Goal: Task Accomplishment & Management: Complete application form

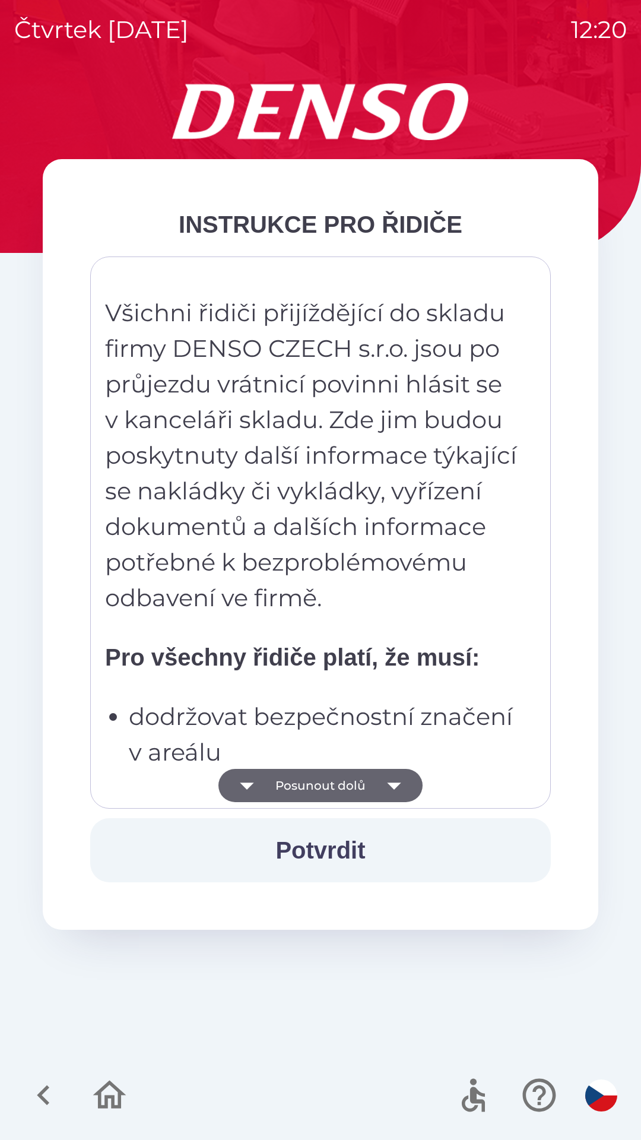
click at [353, 778] on button "Posunout dolů" at bounding box center [321, 785] width 204 height 33
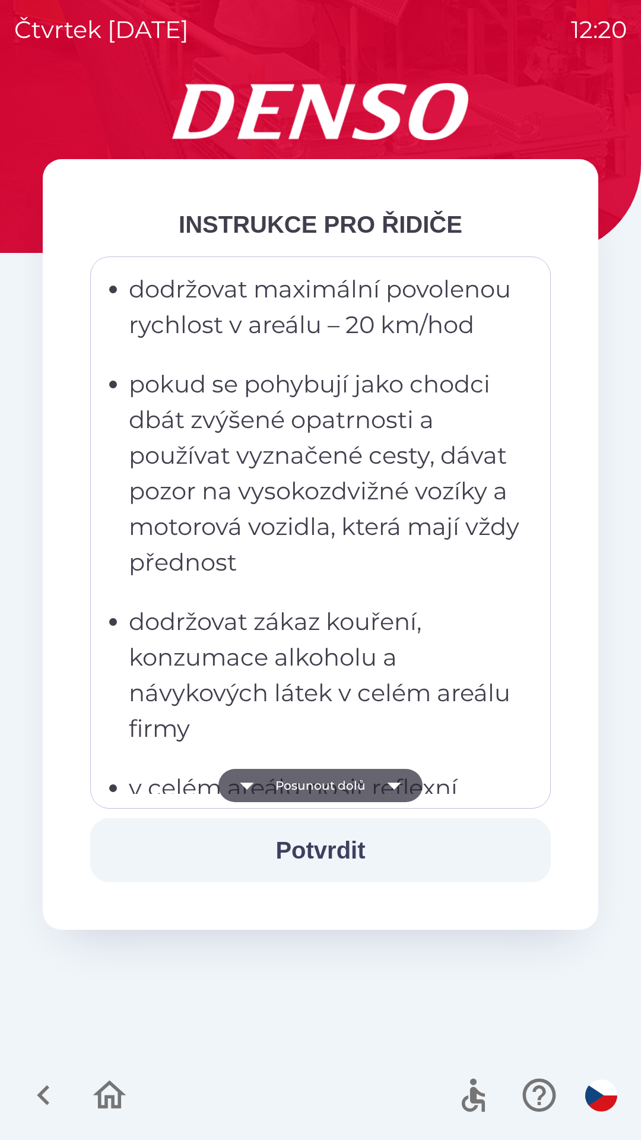
click at [363, 786] on button "Posunout dolů" at bounding box center [321, 785] width 204 height 33
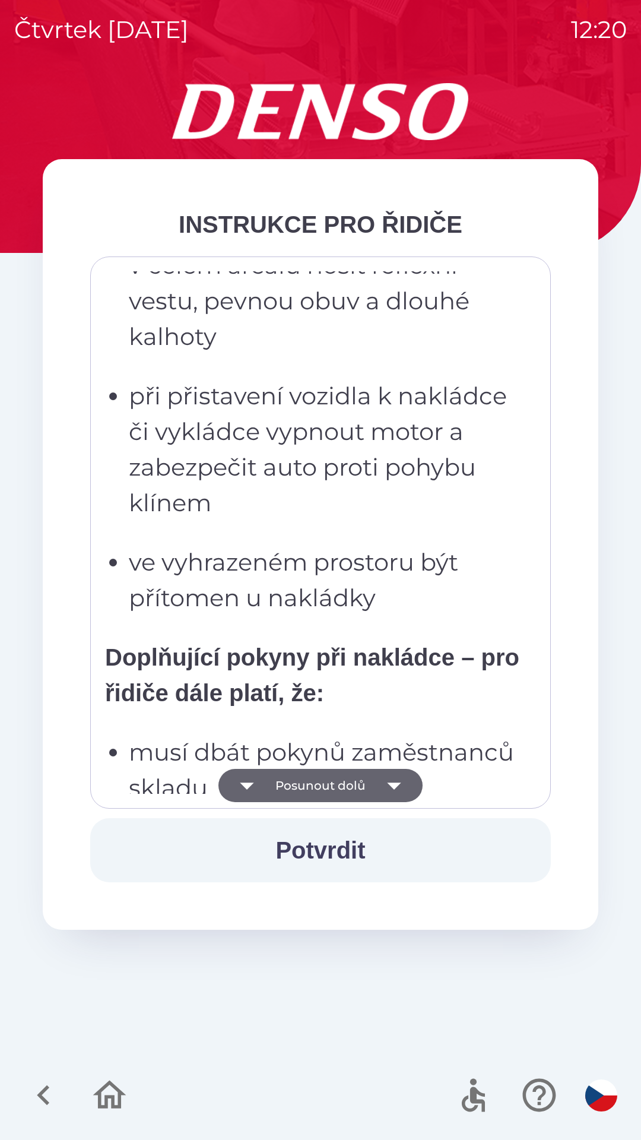
click at [363, 779] on button "Posunout dolů" at bounding box center [321, 785] width 204 height 33
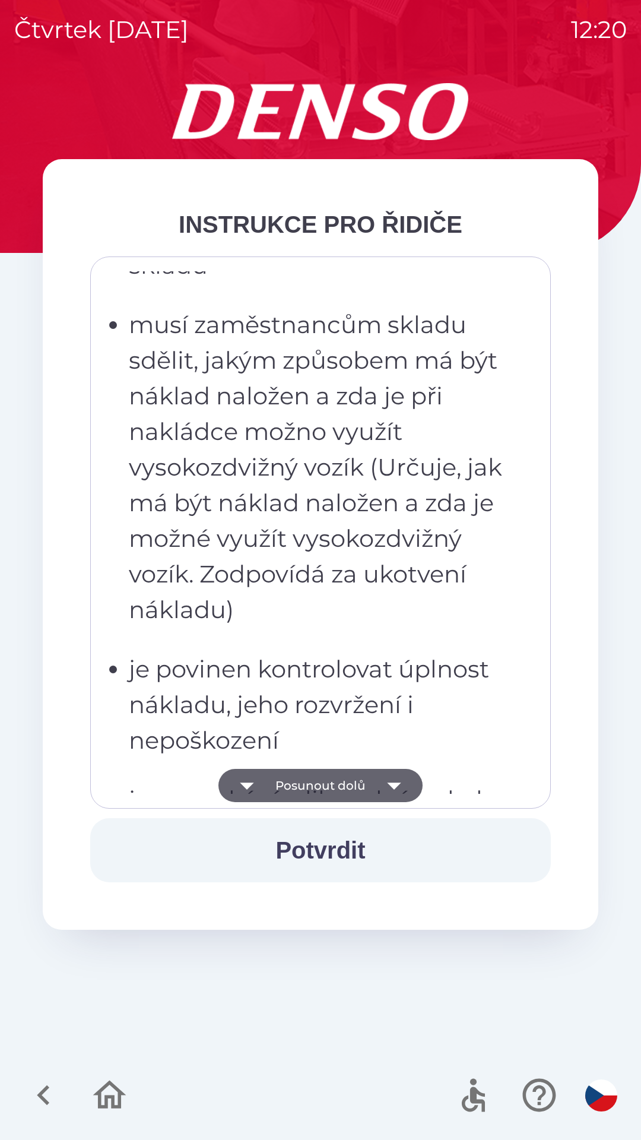
click at [362, 779] on button "Posunout dolů" at bounding box center [321, 785] width 204 height 33
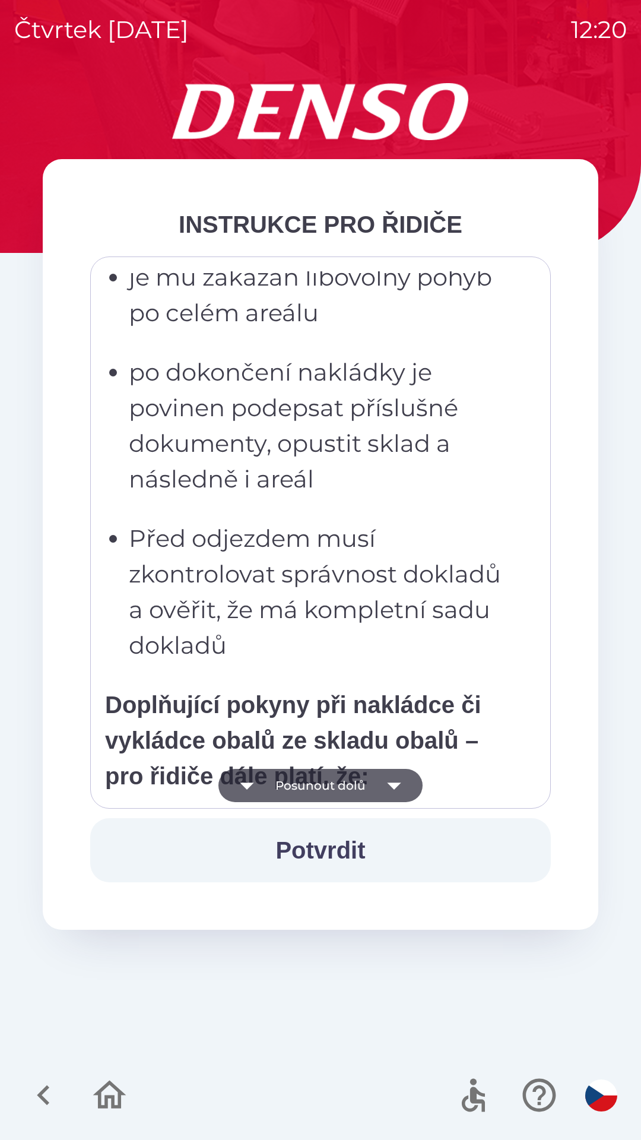
click at [363, 777] on button "Posunout dolů" at bounding box center [321, 785] width 204 height 33
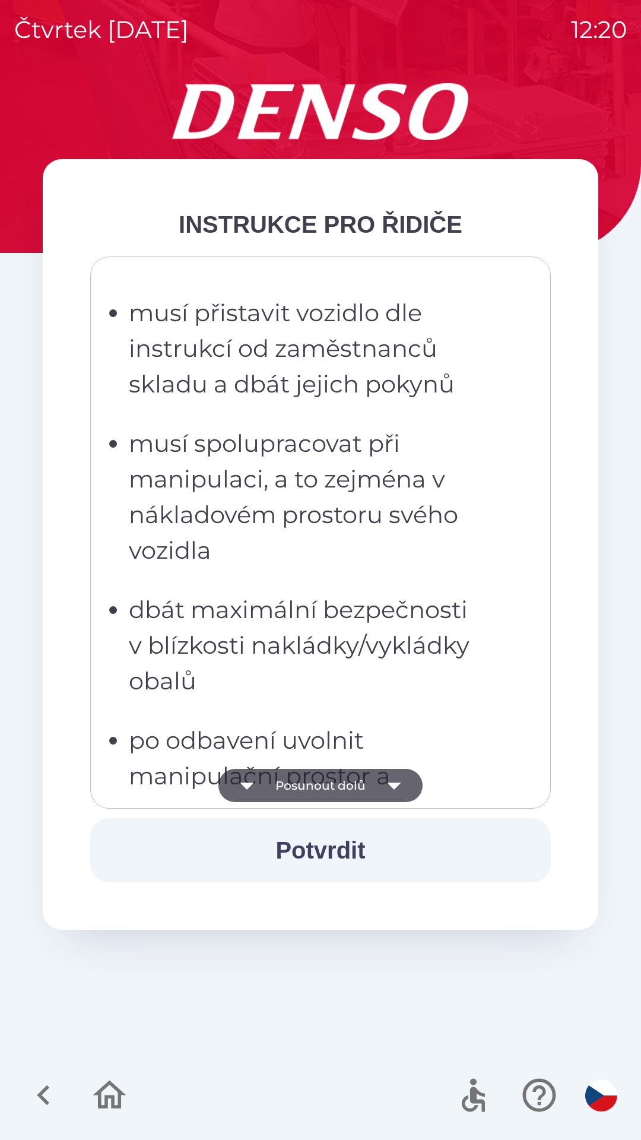
click at [366, 779] on button "Posunout dolů" at bounding box center [321, 785] width 204 height 33
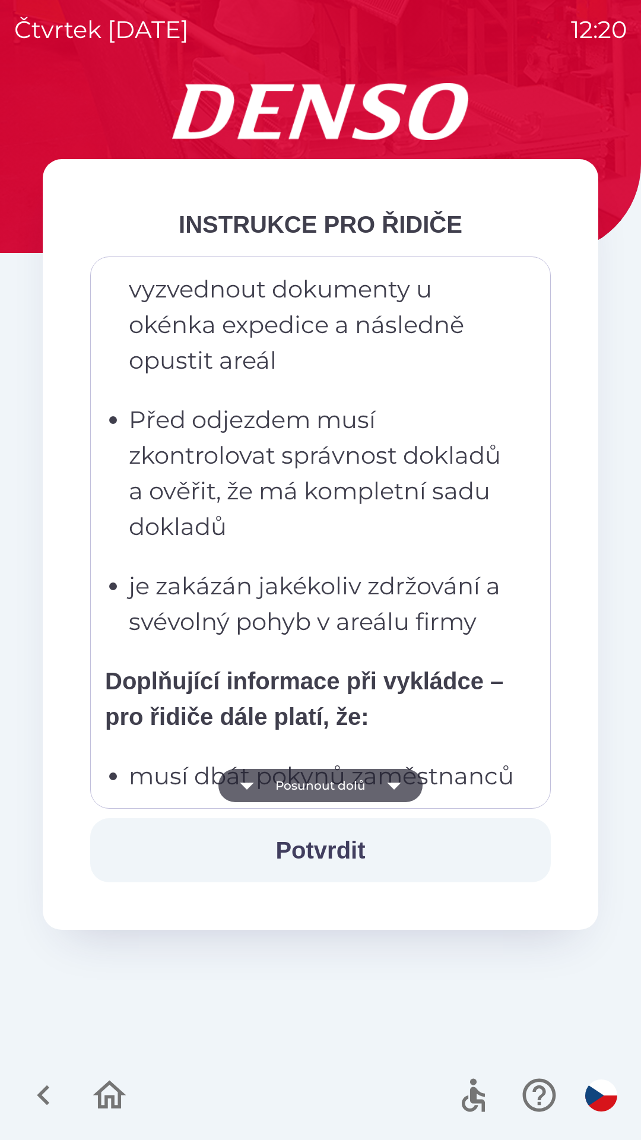
click at [369, 779] on button "Posunout dolů" at bounding box center [321, 785] width 204 height 33
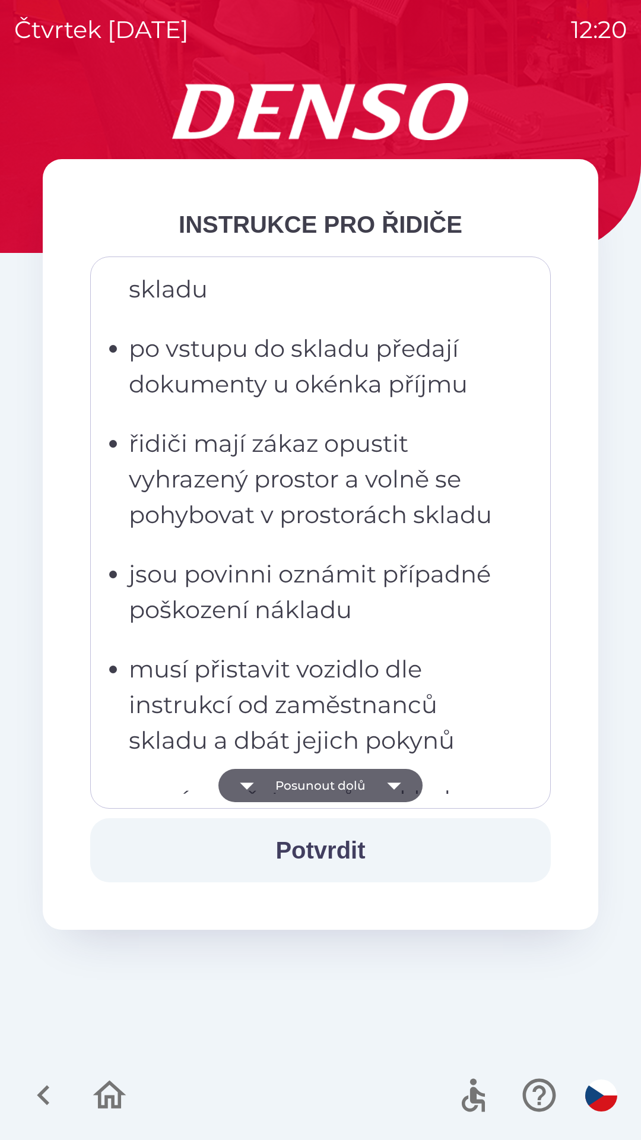
click at [369, 783] on button "Posunout dolů" at bounding box center [321, 785] width 204 height 33
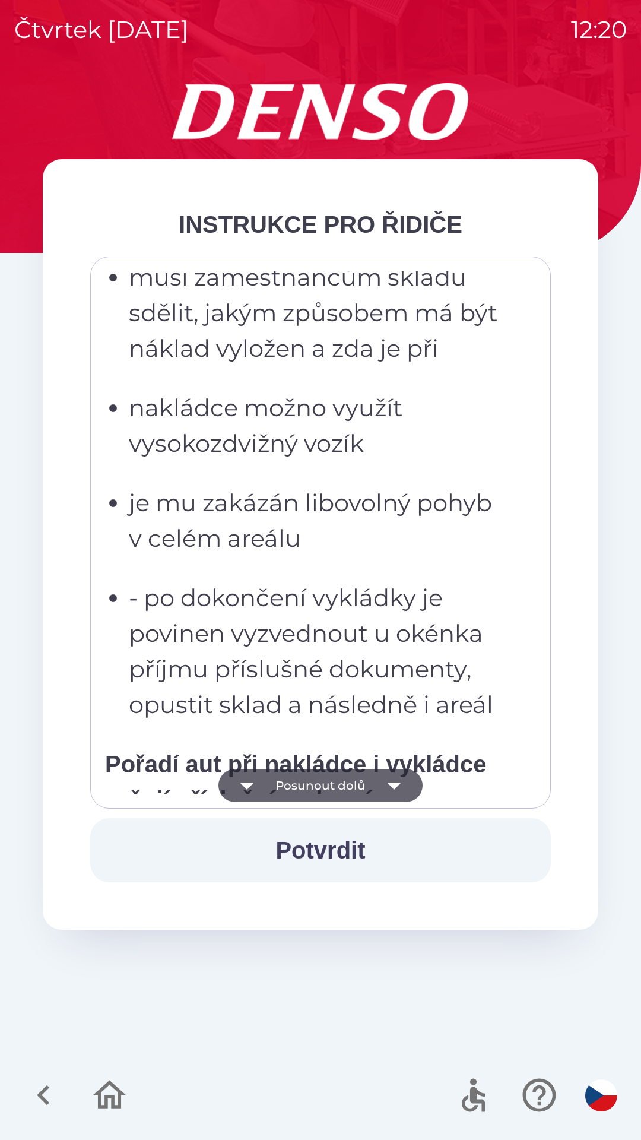
click at [378, 780] on icon "button" at bounding box center [394, 785] width 33 height 33
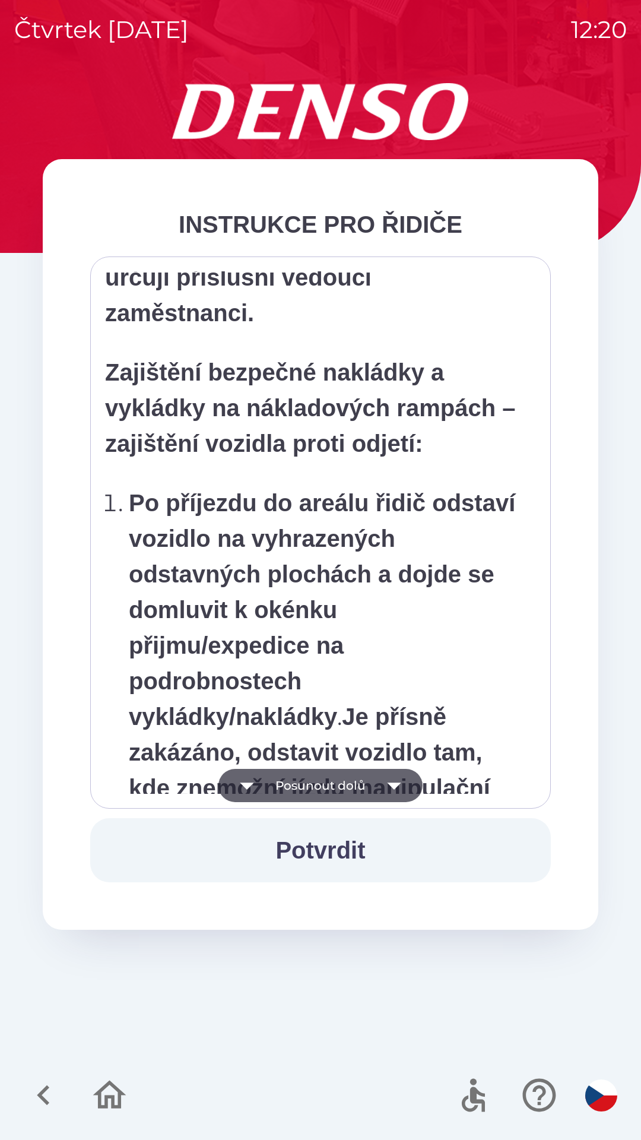
click at [382, 785] on icon "button" at bounding box center [394, 785] width 33 height 33
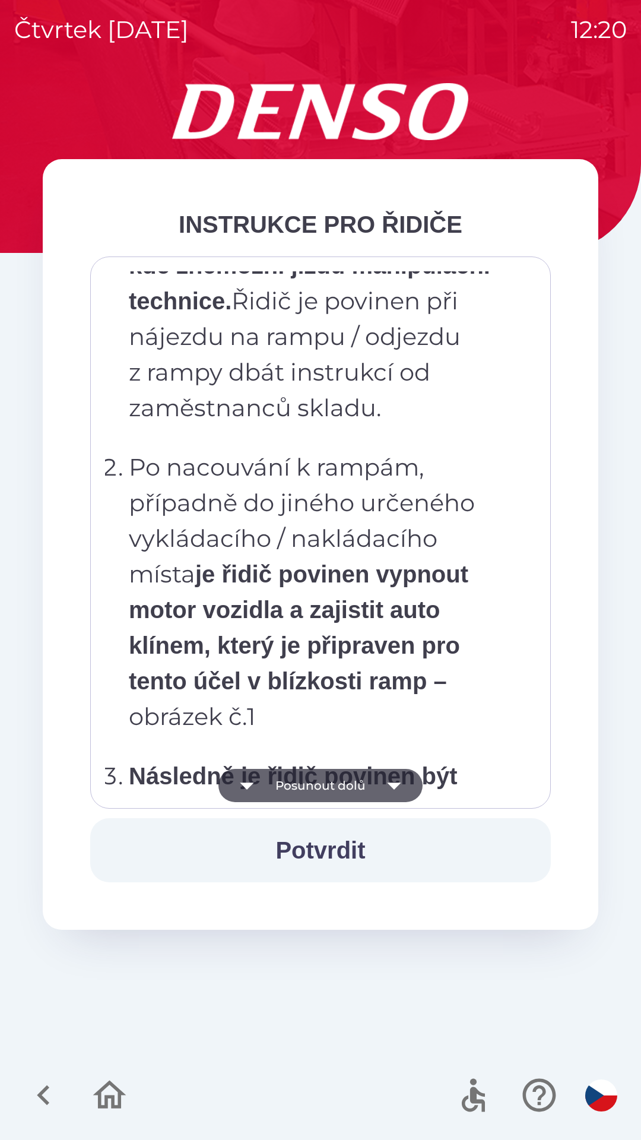
click at [387, 787] on icon "button" at bounding box center [394, 785] width 33 height 33
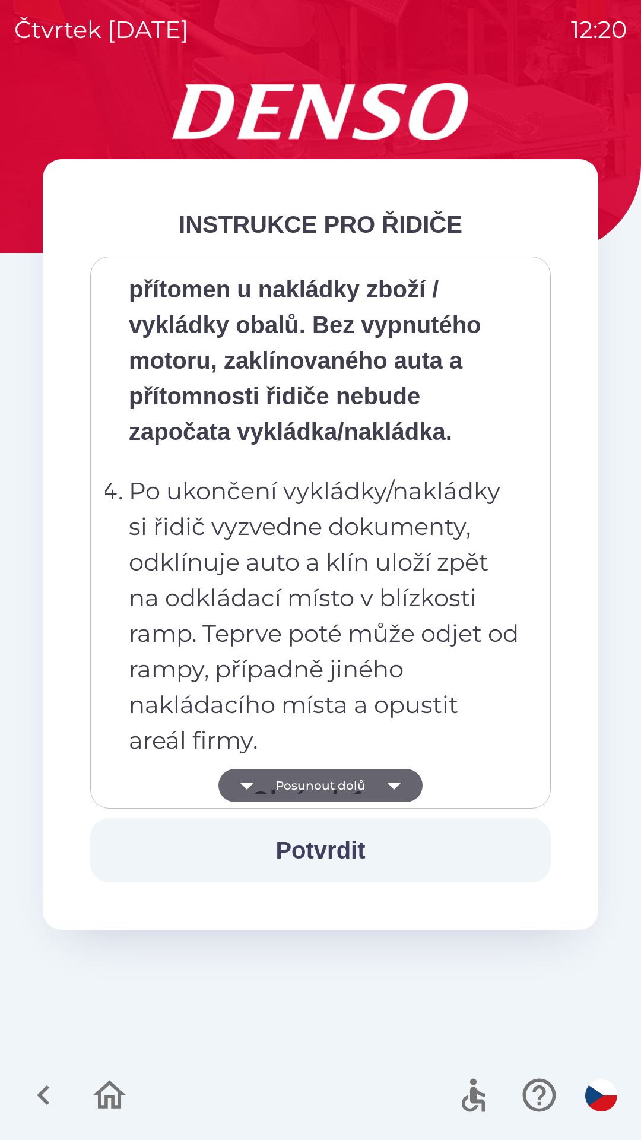
click at [384, 785] on icon "button" at bounding box center [394, 785] width 33 height 33
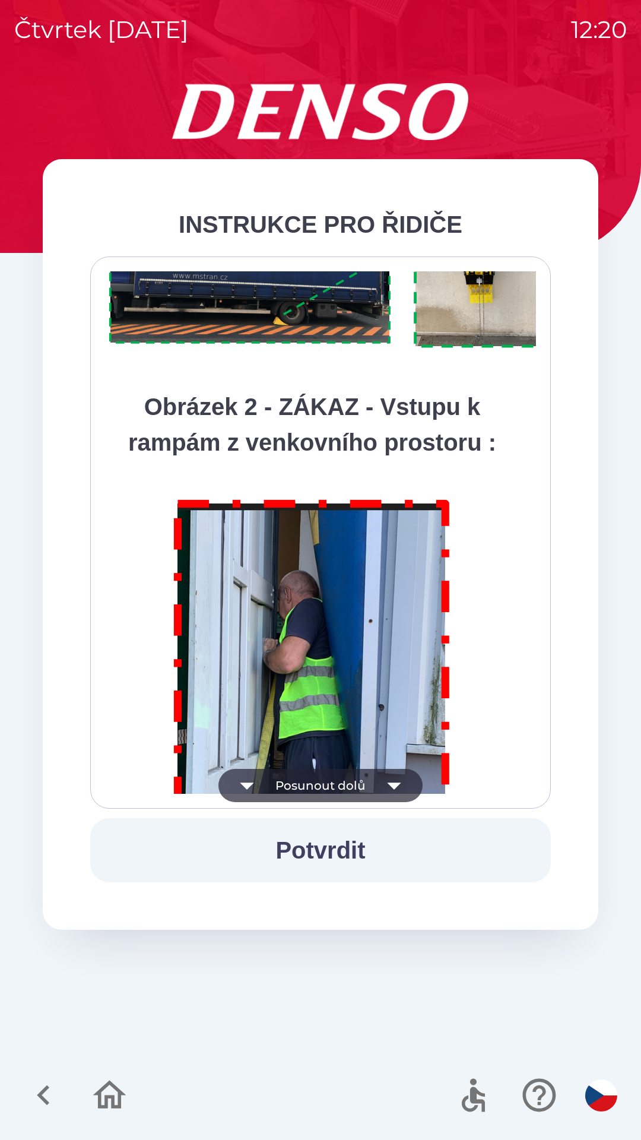
click at [384, 783] on icon "button" at bounding box center [394, 785] width 33 height 33
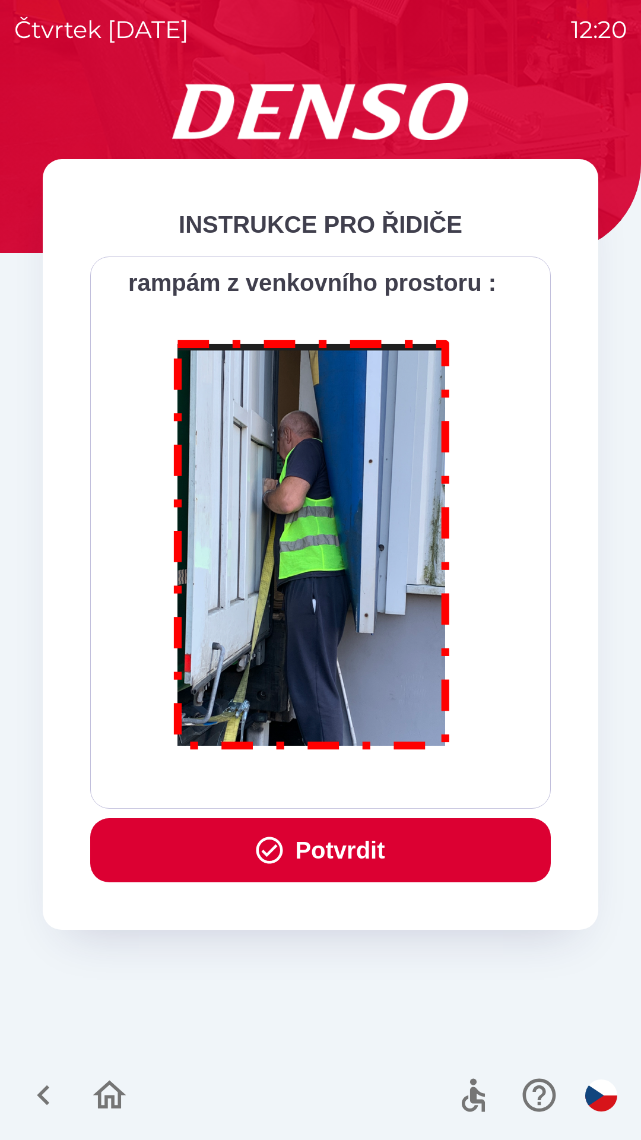
click at [385, 780] on div "Všichni řidiči přijíždějící do skladu firmy DENSO CZECH s.r.o. jsou po průjezdu…" at bounding box center [320, 532] width 431 height 523
click at [340, 854] on button "Potvrdit" at bounding box center [320, 850] width 461 height 64
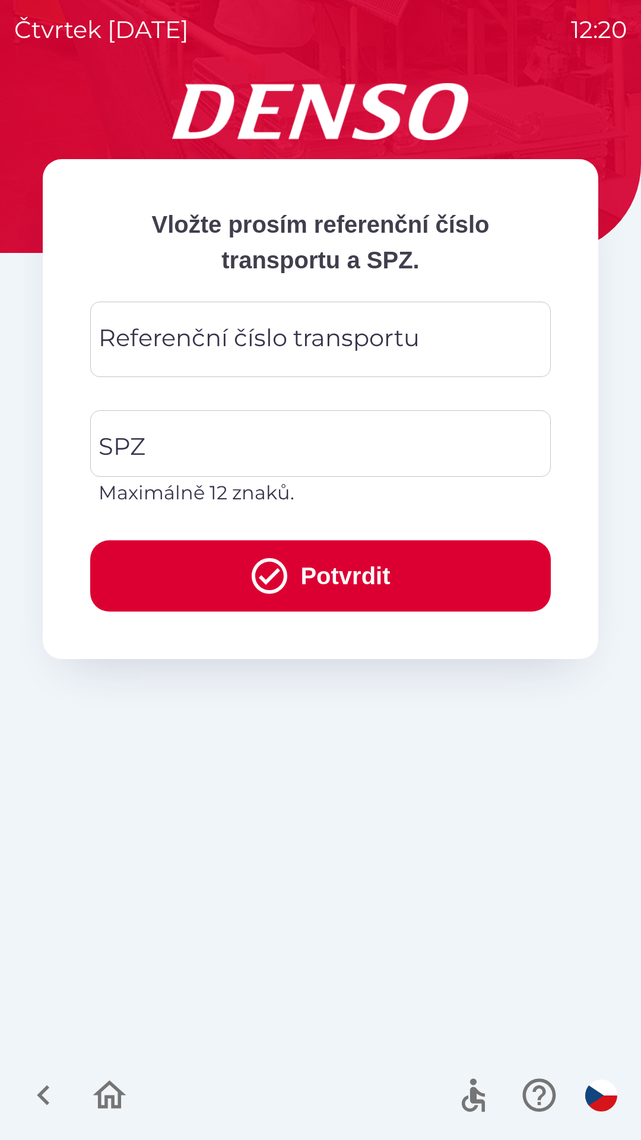
click at [251, 329] on div "Referenční číslo transportu Referenční číslo transportu" at bounding box center [320, 339] width 461 height 75
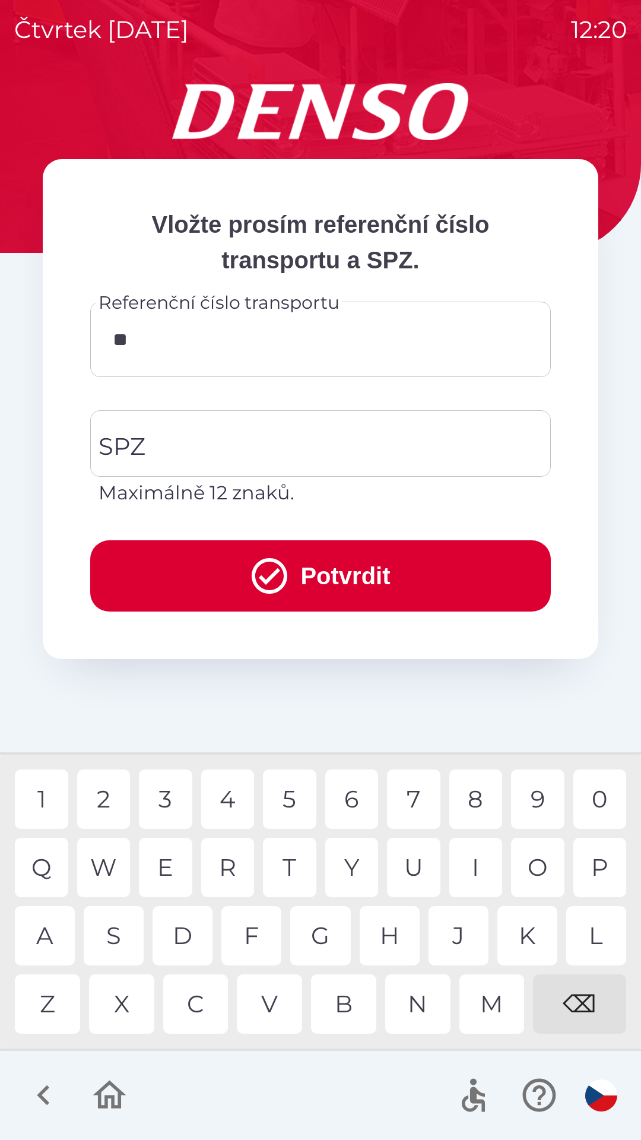
click at [477, 863] on div "I" at bounding box center [476, 867] width 53 height 59
click at [545, 791] on div "9" at bounding box center [537, 799] width 53 height 59
click at [597, 793] on div "0" at bounding box center [600, 799] width 53 height 59
type input "*******"
click at [229, 798] on div "4" at bounding box center [227, 799] width 53 height 59
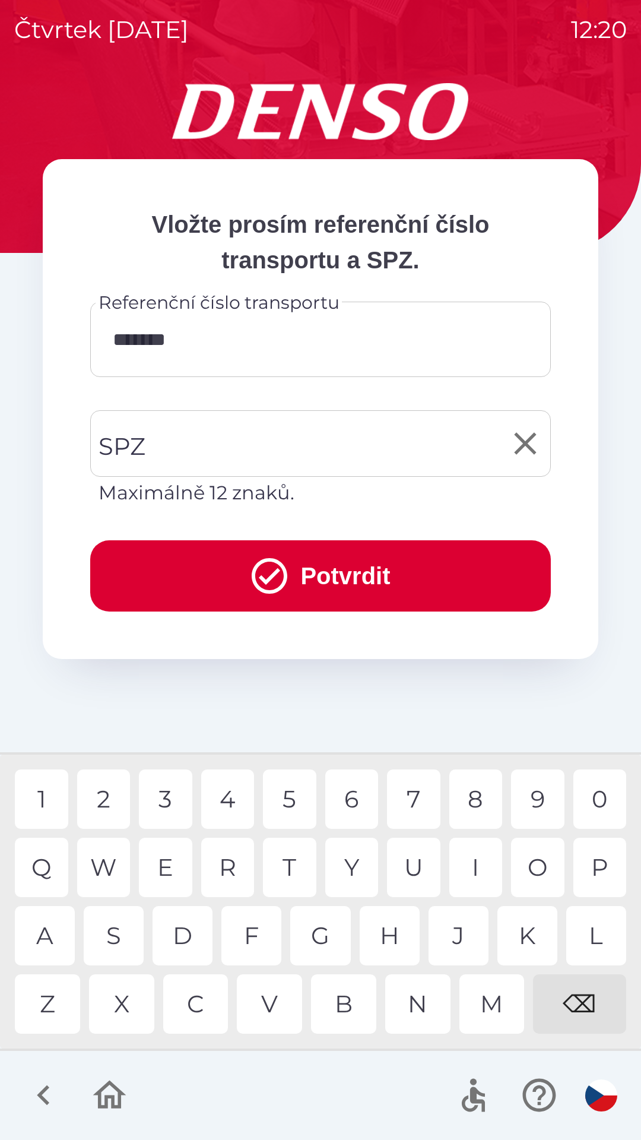
click at [236, 438] on input "SPZ" at bounding box center [312, 444] width 432 height 56
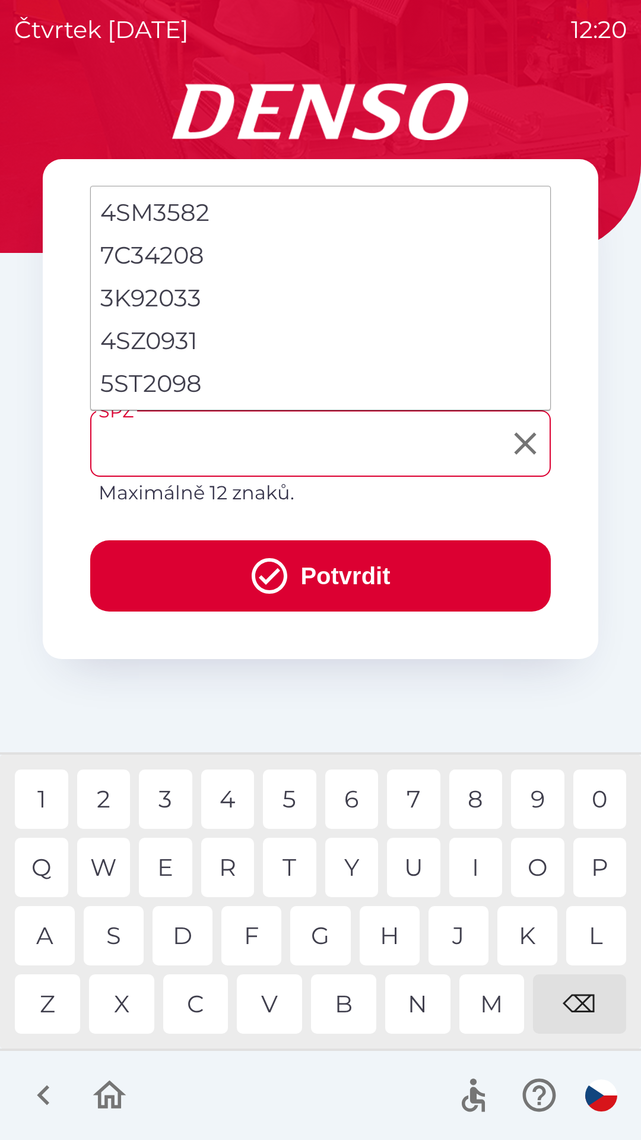
click at [208, 382] on li "5ST2098" at bounding box center [321, 383] width 460 height 43
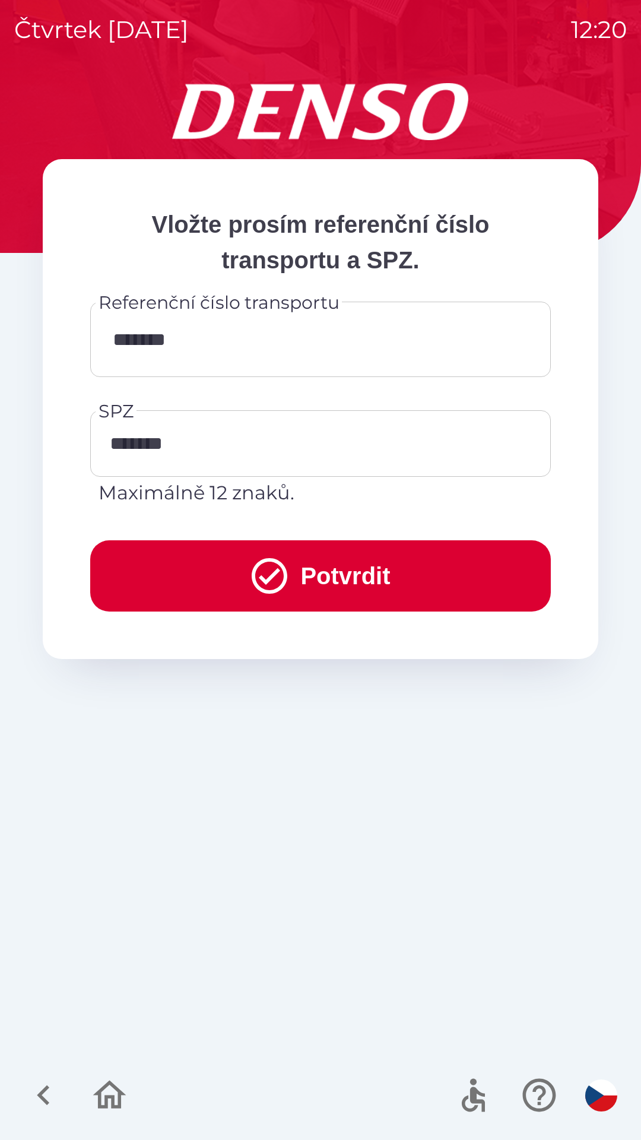
type input "*******"
click at [349, 568] on button "Potvrdit" at bounding box center [320, 575] width 461 height 71
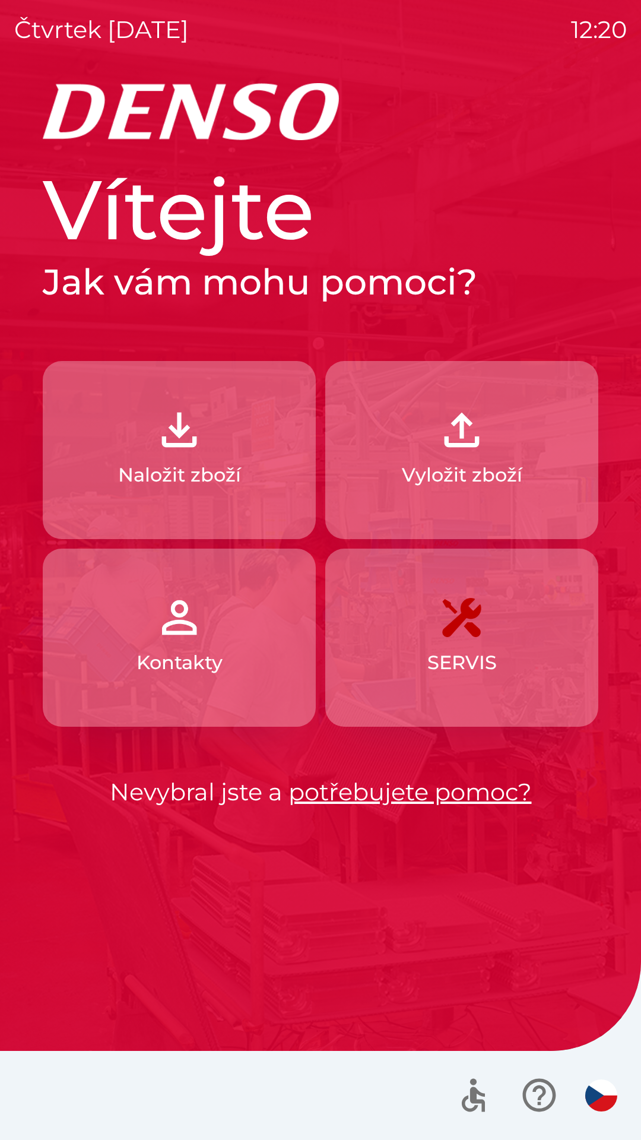
click at [97, 399] on button "Naložit zboží" at bounding box center [179, 450] width 273 height 178
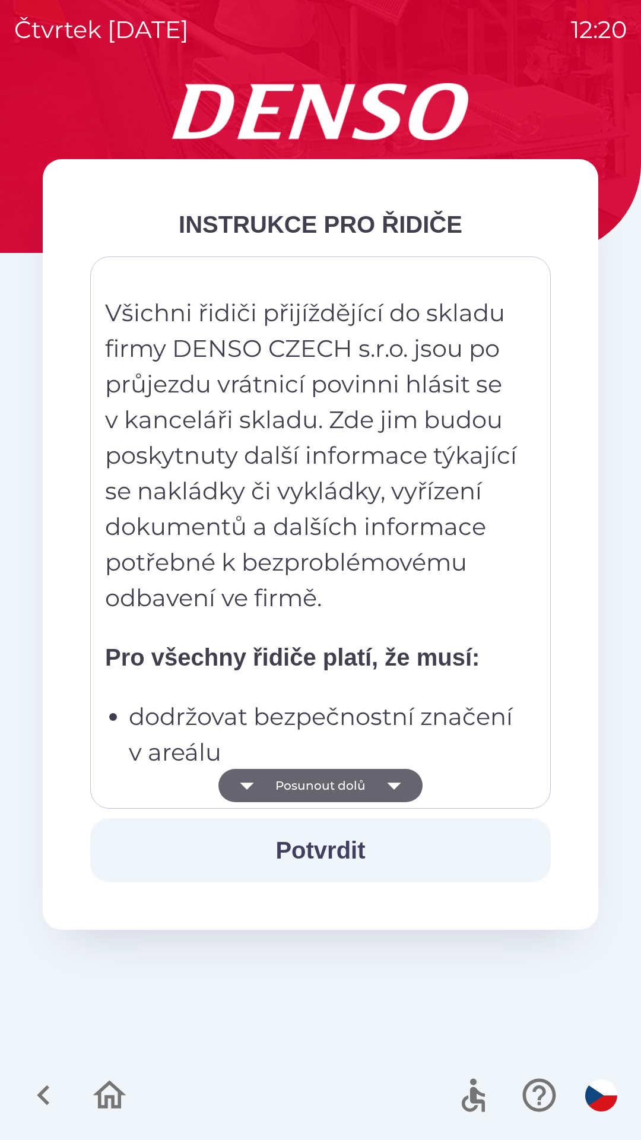
click at [368, 774] on button "Posunout dolů" at bounding box center [321, 785] width 204 height 33
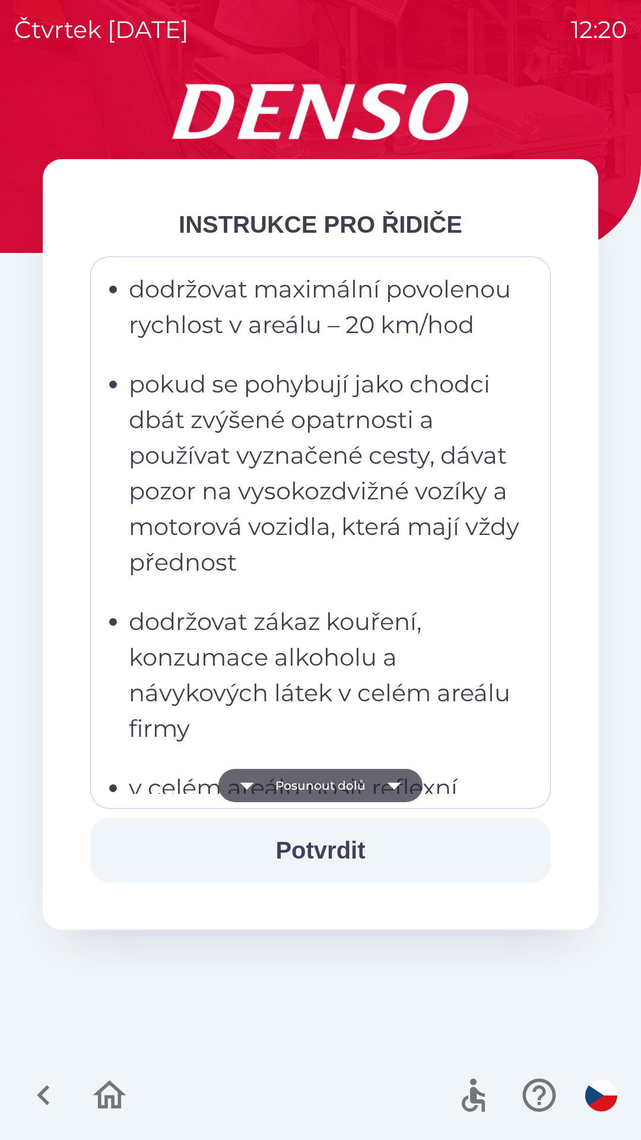
click at [374, 784] on button "Posunout dolů" at bounding box center [321, 785] width 204 height 33
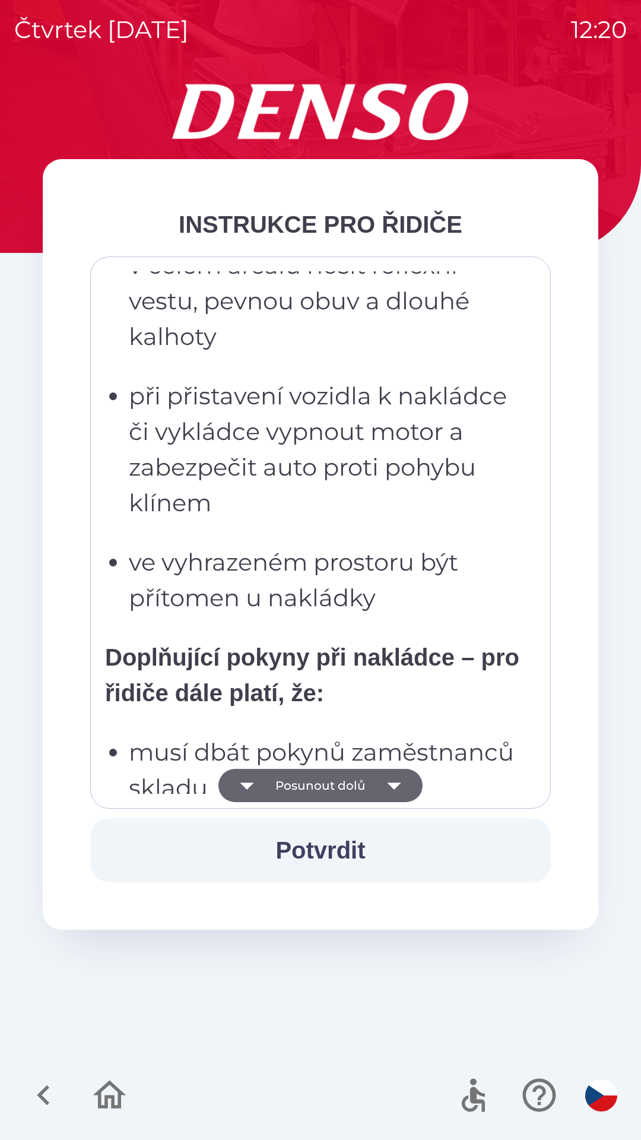
click at [369, 783] on button "Posunout dolů" at bounding box center [321, 785] width 204 height 33
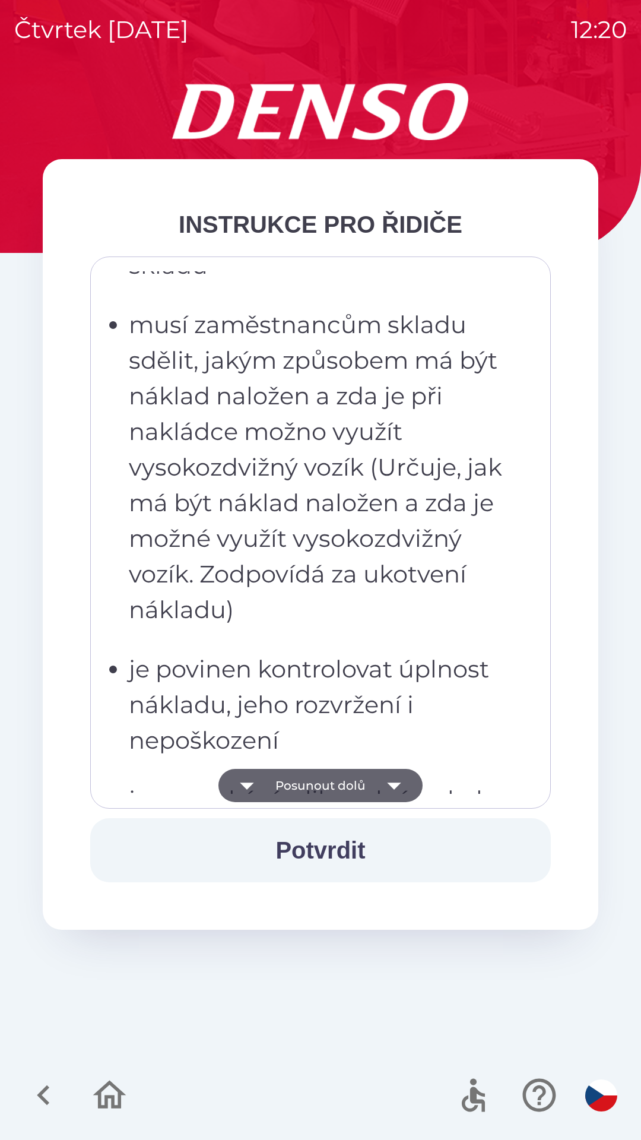
click at [364, 785] on button "Posunout dolů" at bounding box center [321, 785] width 204 height 33
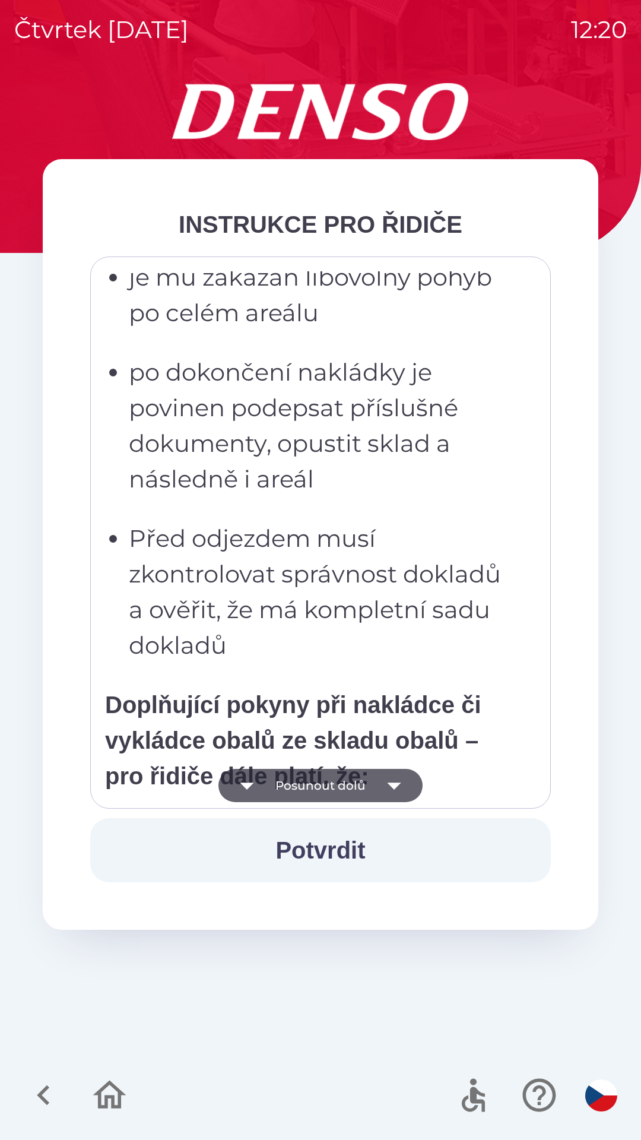
click at [366, 785] on button "Posunout dolů" at bounding box center [321, 785] width 204 height 33
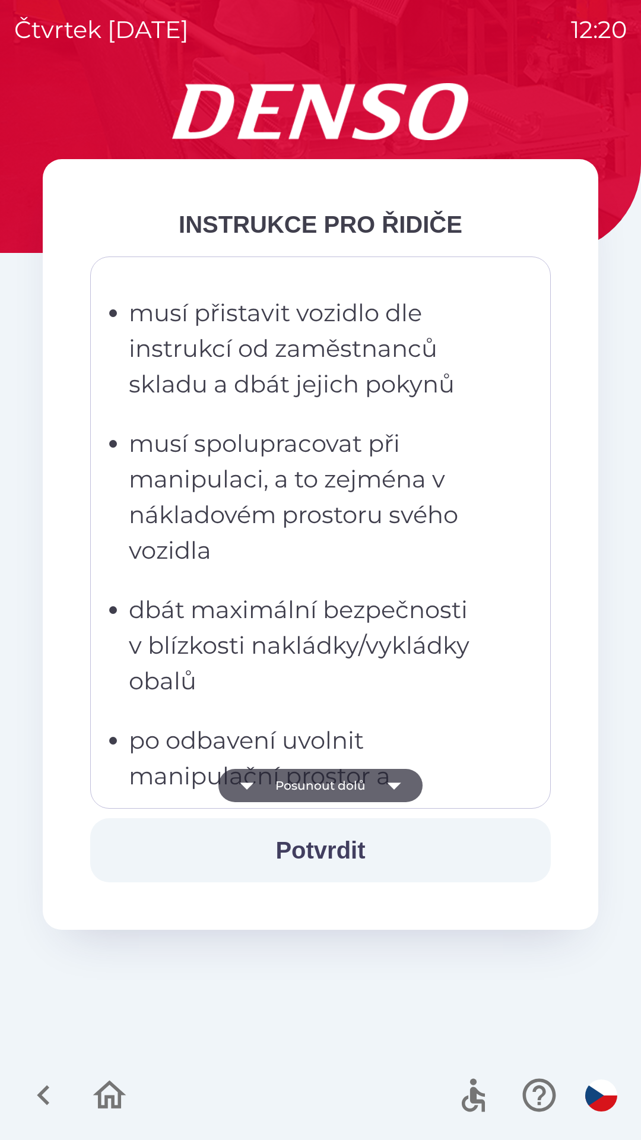
click at [361, 783] on button "Posunout dolů" at bounding box center [321, 785] width 204 height 33
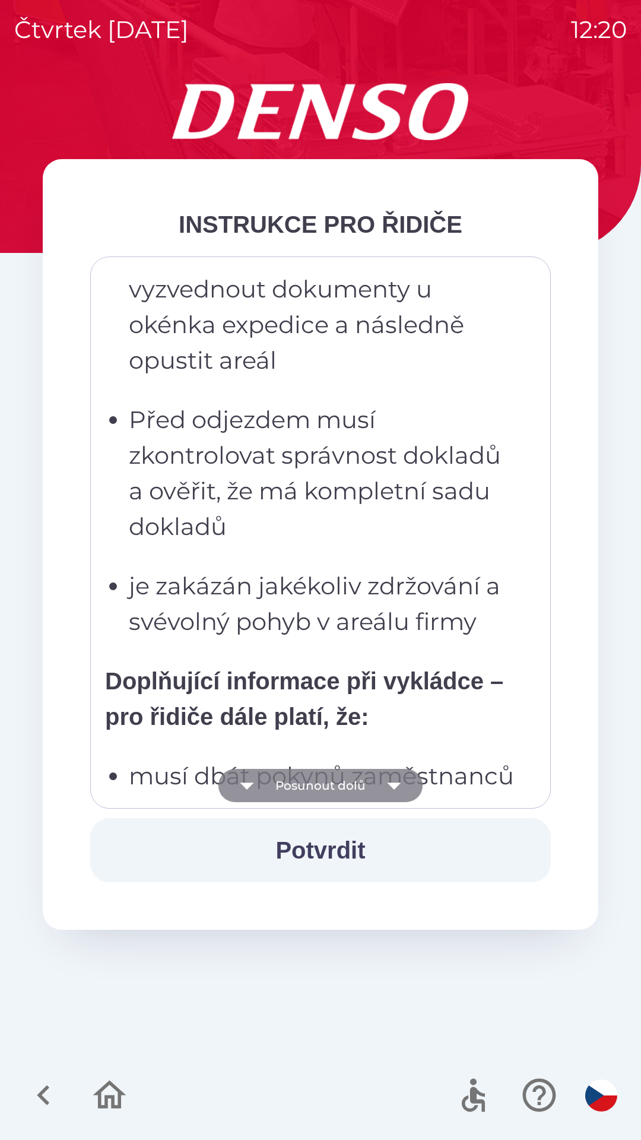
click at [358, 785] on button "Posunout dolů" at bounding box center [321, 785] width 204 height 33
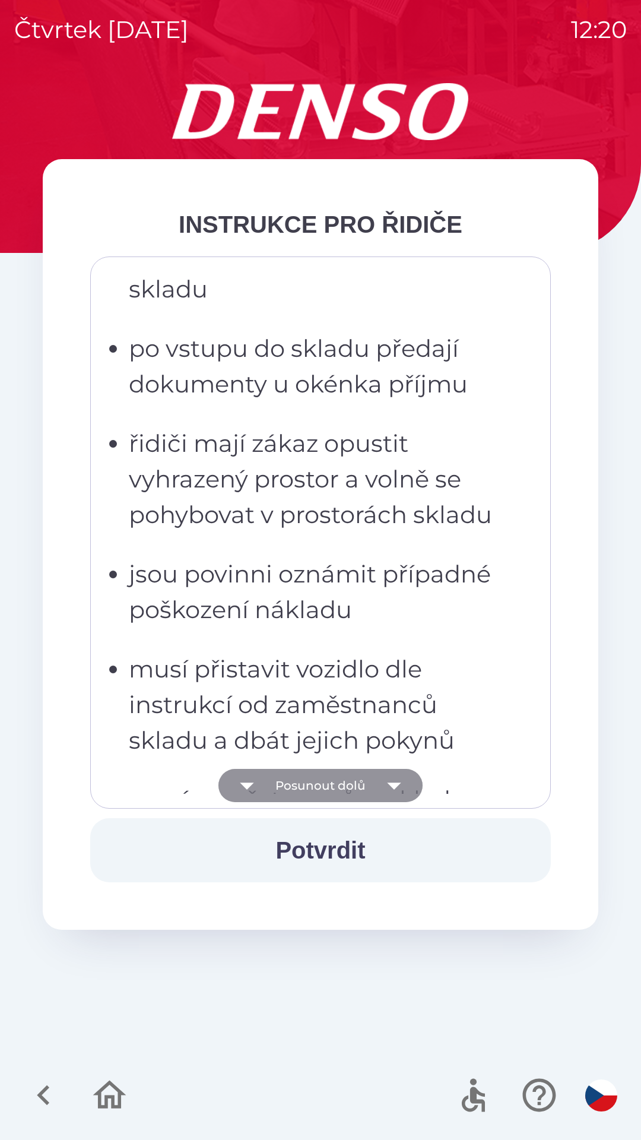
click at [356, 783] on button "Posunout dolů" at bounding box center [321, 785] width 204 height 33
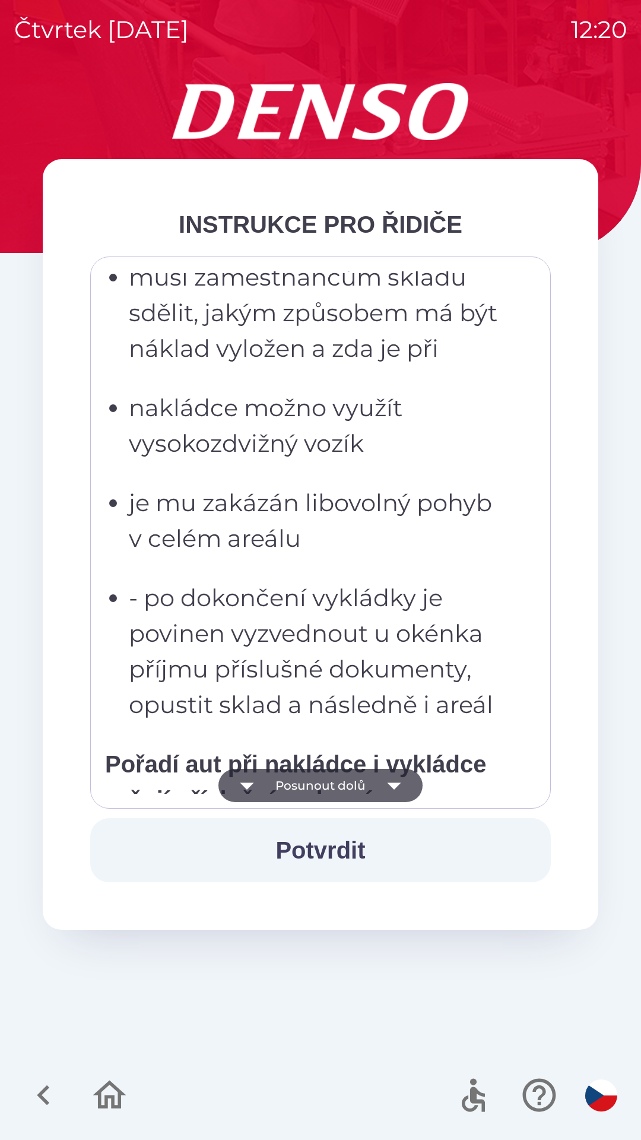
click at [347, 789] on button "Posunout dolů" at bounding box center [321, 785] width 204 height 33
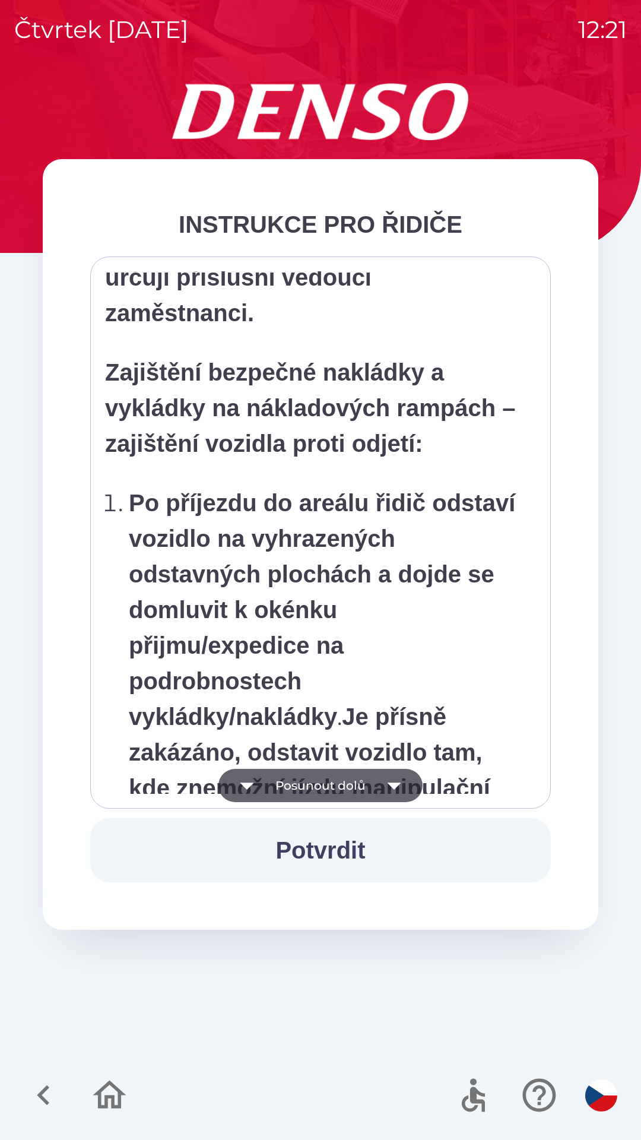
click at [352, 790] on button "Posunout dolů" at bounding box center [321, 785] width 204 height 33
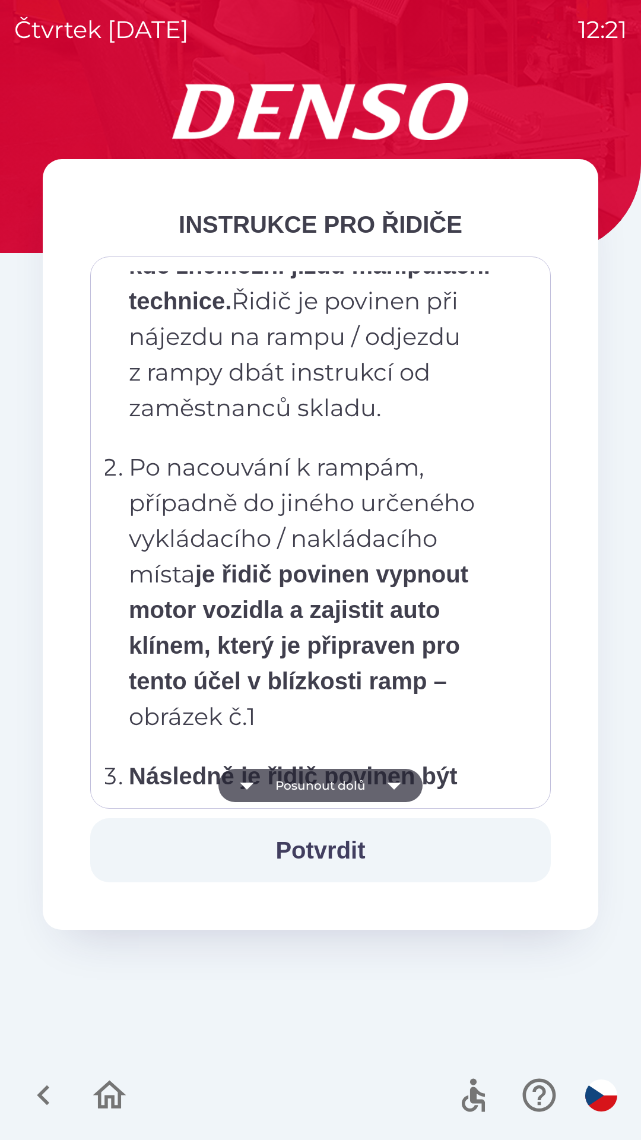
click at [352, 789] on button "Posunout dolů" at bounding box center [321, 785] width 204 height 33
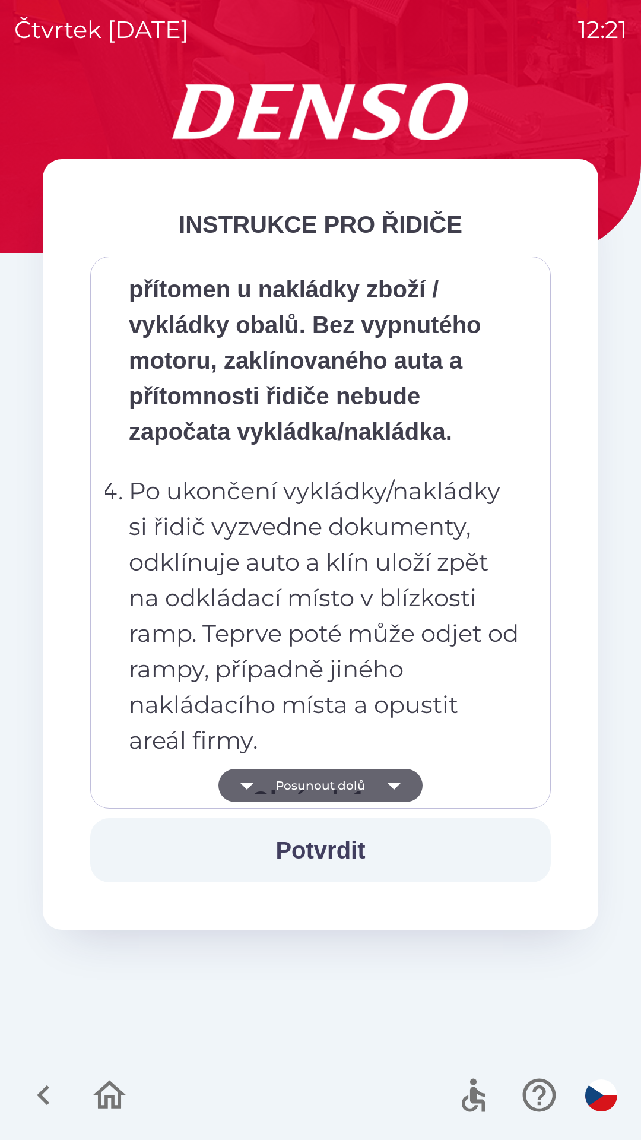
click at [358, 779] on button "Posunout dolů" at bounding box center [321, 785] width 204 height 33
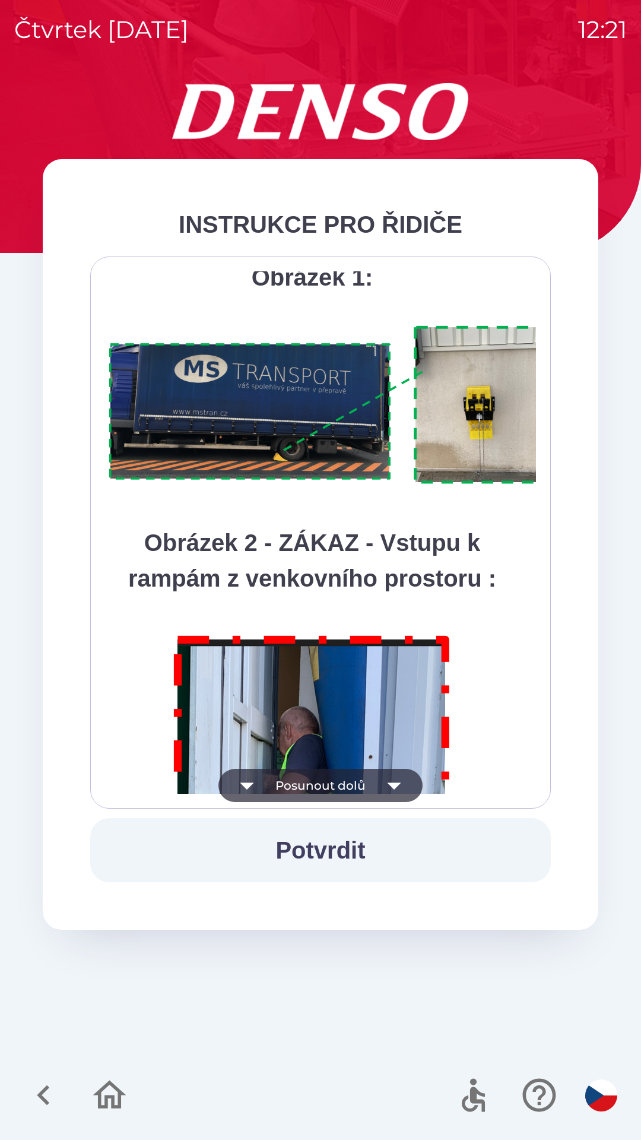
click at [355, 778] on button "Posunout dolů" at bounding box center [321, 785] width 204 height 33
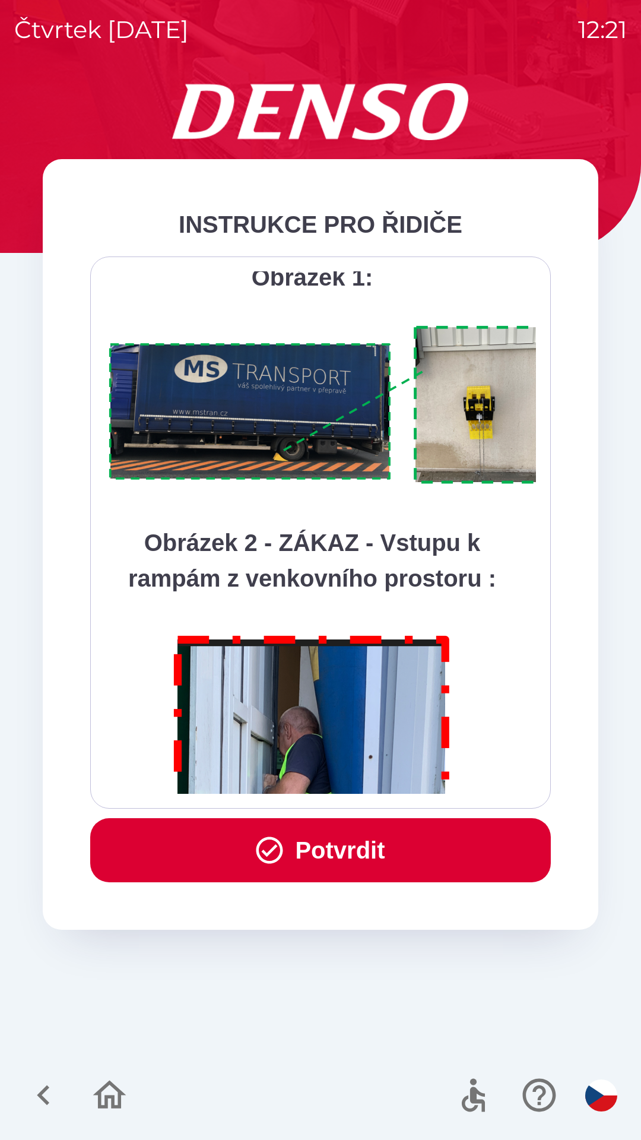
scroll to position [6674, 0]
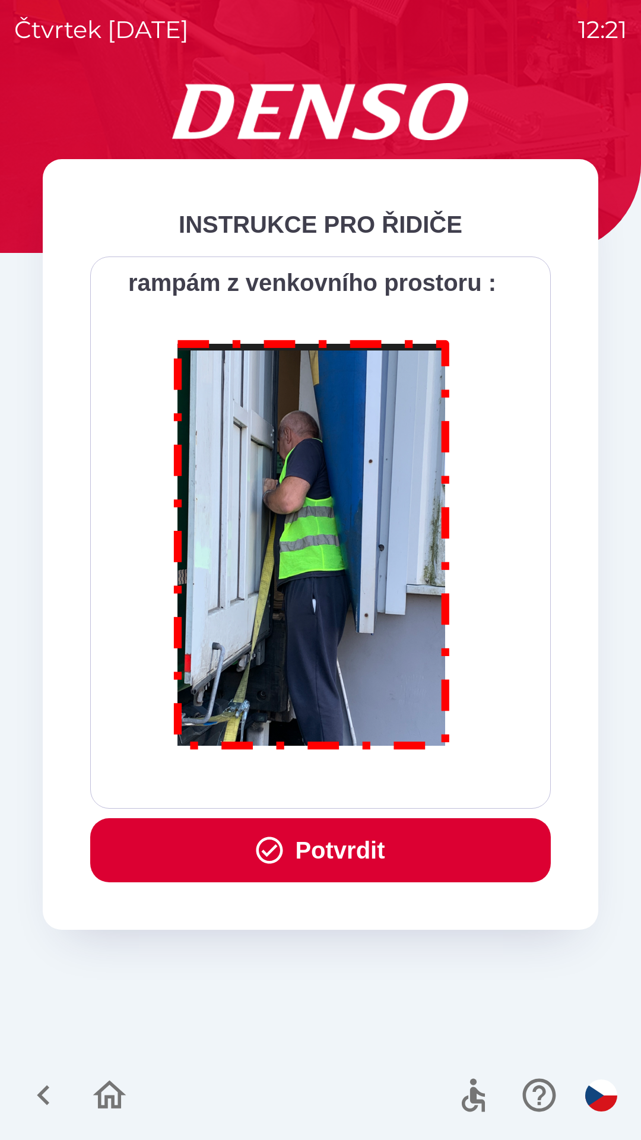
click at [406, 856] on button "Potvrdit" at bounding box center [320, 850] width 461 height 64
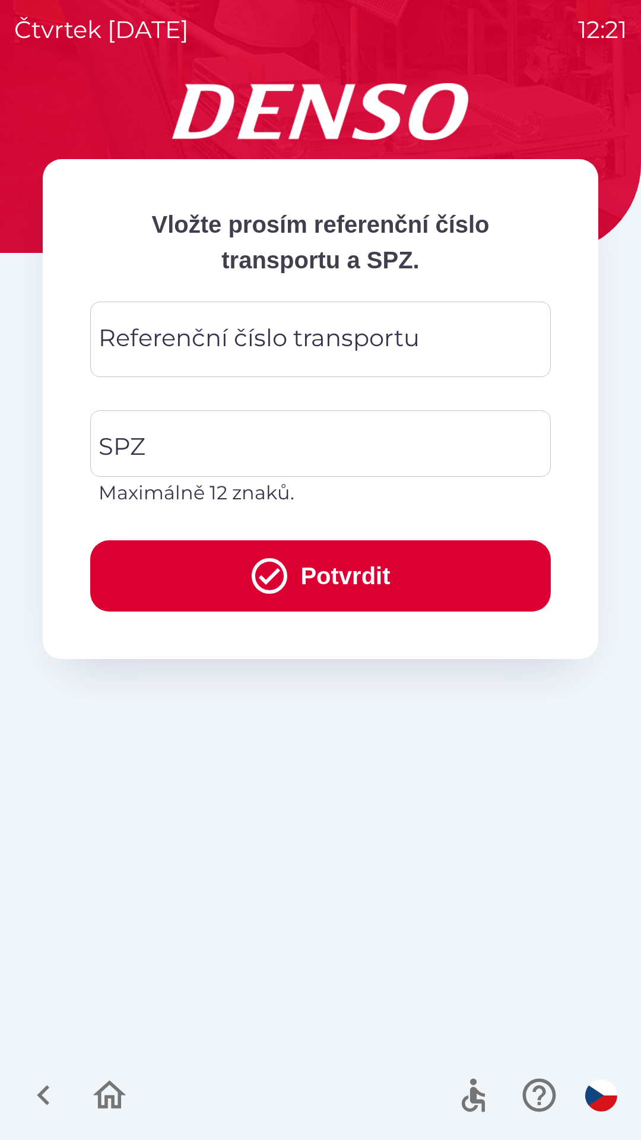
click at [258, 360] on input "Referenční číslo transportu" at bounding box center [321, 339] width 432 height 47
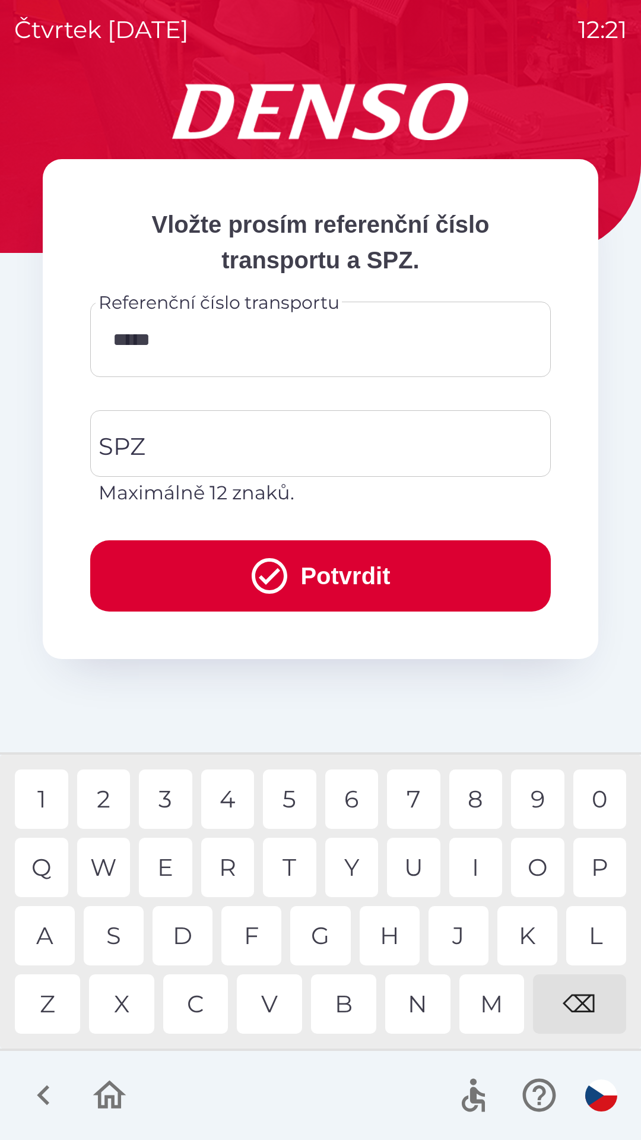
click at [289, 792] on div "5" at bounding box center [289, 799] width 53 height 59
type input "********"
click at [356, 796] on div "6" at bounding box center [351, 799] width 53 height 59
click at [246, 439] on input "SPZ" at bounding box center [312, 444] width 432 height 56
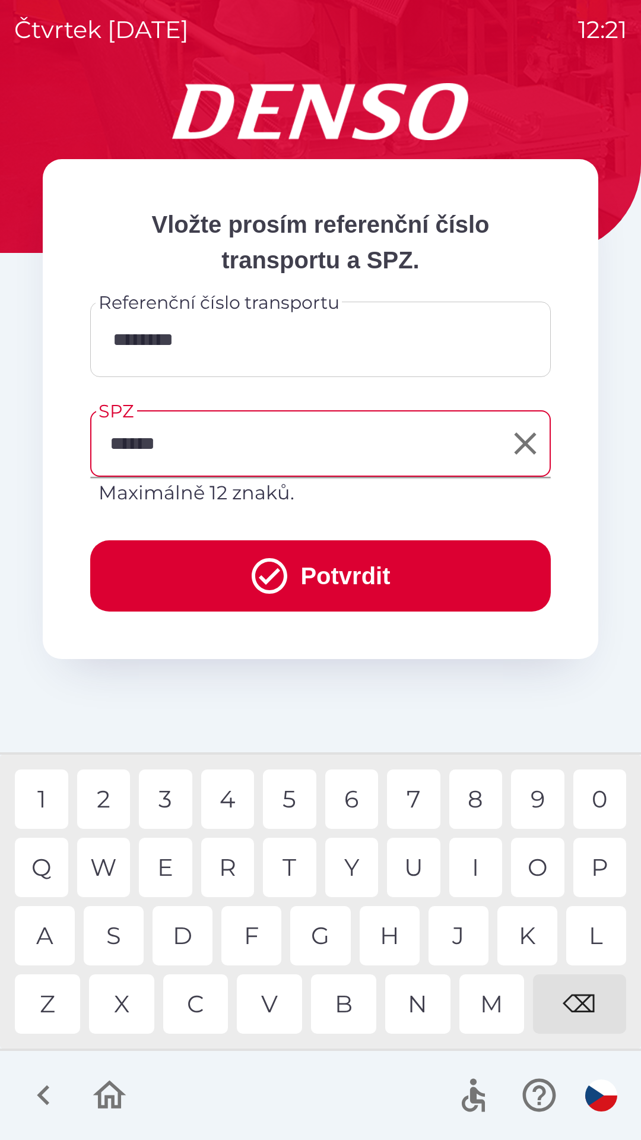
click at [356, 798] on div "6" at bounding box center [351, 799] width 53 height 59
type input "*******"
click at [248, 569] on icon "submit" at bounding box center [269, 576] width 43 height 43
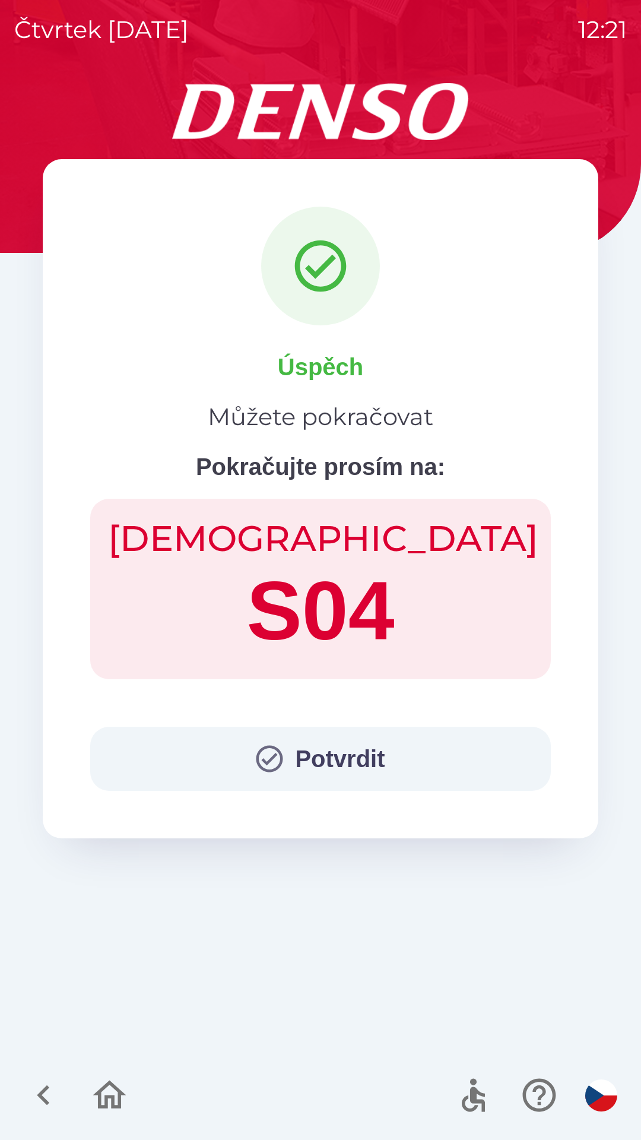
click at [329, 750] on button "Potvrdit" at bounding box center [320, 759] width 461 height 64
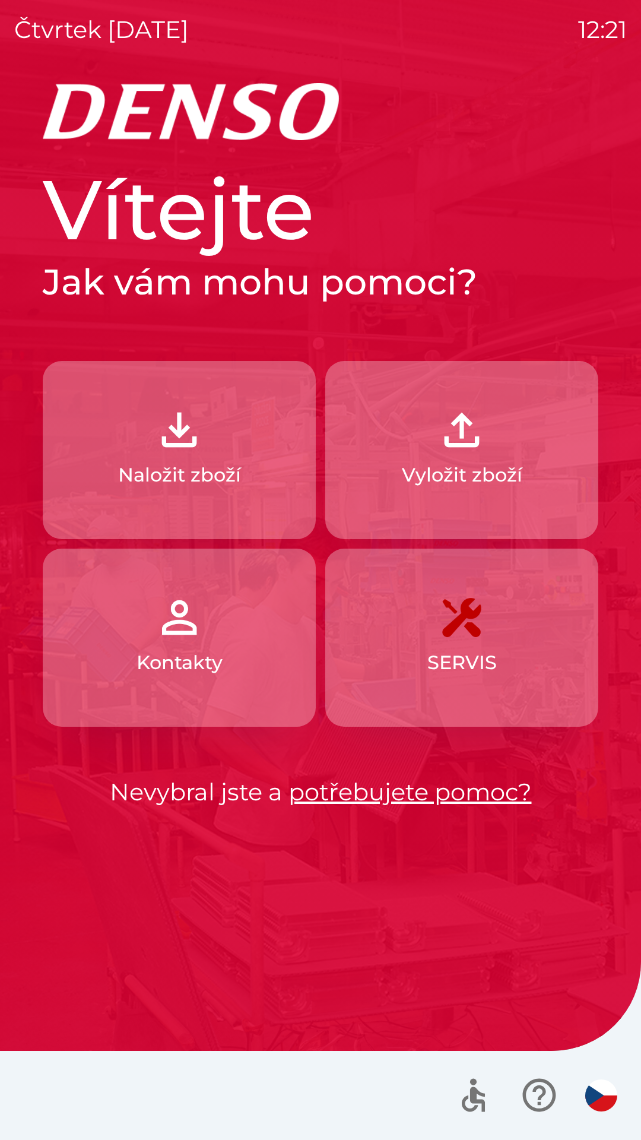
click at [322, 750] on div "Vítejte Jak vám mohu pomoci? Naložit zboží Vyložit zboží Kontakty SERVIS Nevybr…" at bounding box center [321, 484] width 556 height 651
